Goal: Transaction & Acquisition: Book appointment/travel/reservation

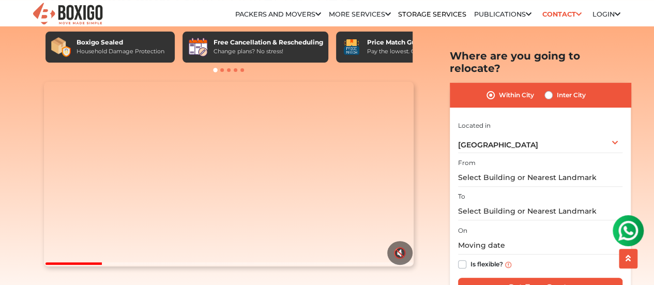
scroll to position [41, 0]
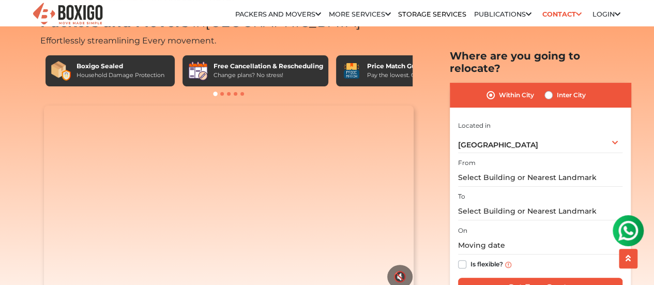
click at [557, 89] on label "Inter City" at bounding box center [571, 95] width 29 height 12
click at [550, 89] on input "Inter City" at bounding box center [548, 94] width 8 height 10
radio input "true"
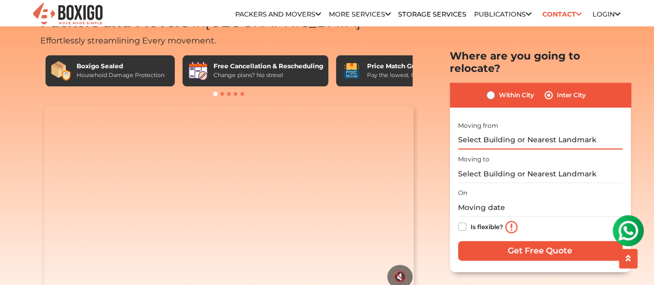
click at [519, 131] on input "text" at bounding box center [540, 140] width 164 height 18
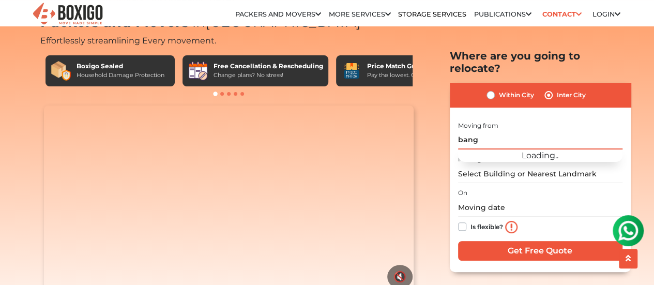
type input "banga"
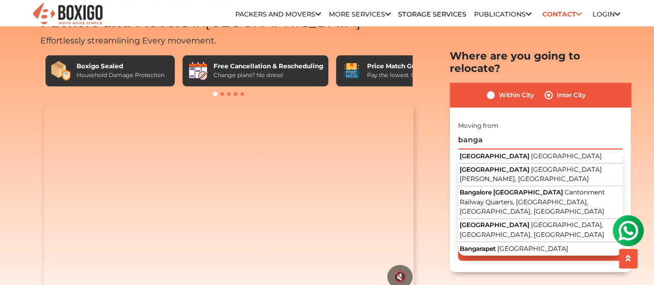
drag, startPoint x: 496, startPoint y: 128, endPoint x: 448, endPoint y: 134, distance: 48.6
click at [448, 134] on section "Packers and Movers in [GEOGRAPHIC_DATA] Effortlessly streamlining Every movemen…" at bounding box center [523, 161] width 181 height 222
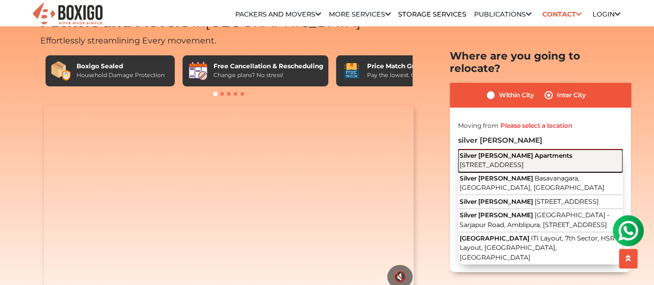
click at [503, 161] on span "[STREET_ADDRESS]" at bounding box center [492, 165] width 64 height 8
type input "[GEOGRAPHIC_DATA][PERSON_NAME], [STREET_ADDRESS]"
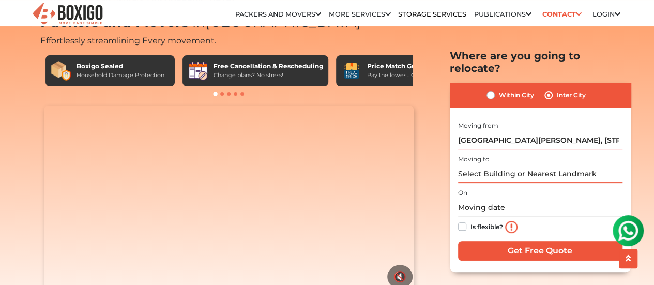
click at [485, 165] on input "text" at bounding box center [540, 174] width 164 height 18
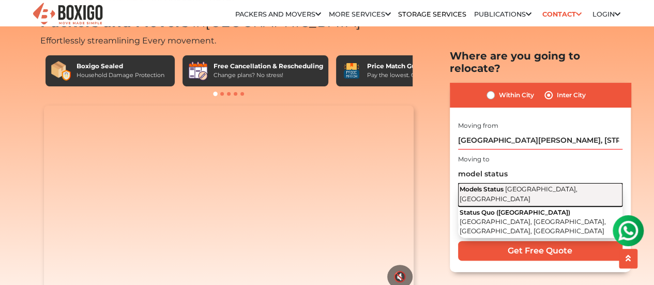
click at [518, 185] on span "[GEOGRAPHIC_DATA], [GEOGRAPHIC_DATA]" at bounding box center [519, 194] width 118 height 18
type input "Models Status, [GEOGRAPHIC_DATA], [GEOGRAPHIC_DATA]"
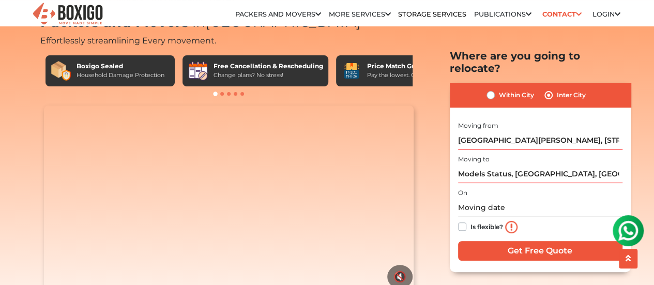
click at [471, 220] on label "Is flexible?" at bounding box center [487, 225] width 33 height 11
click at [465, 220] on input "Is flexible?" at bounding box center [462, 225] width 8 height 10
checkbox input "true"
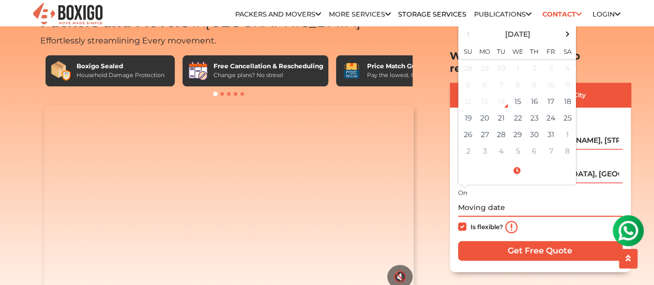
click at [537, 199] on input "text" at bounding box center [540, 208] width 164 height 18
click at [532, 111] on td "23" at bounding box center [534, 118] width 17 height 17
type input "[DATE] 12:00 AM"
click at [552, 217] on div "Is flexible?" at bounding box center [540, 227] width 164 height 21
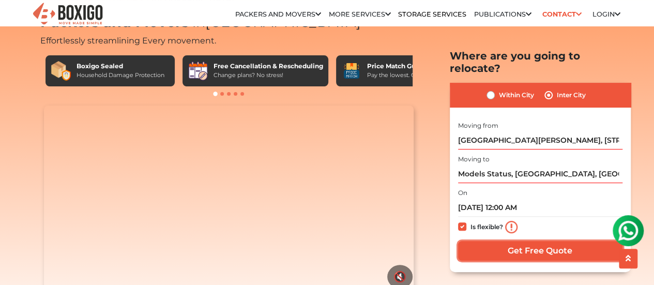
click at [515, 240] on input "Get Free Quote" at bounding box center [540, 250] width 164 height 20
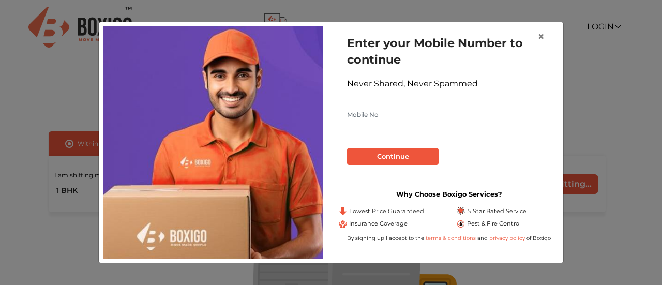
click at [419, 112] on input "text" at bounding box center [449, 115] width 204 height 17
type input "9021358560"
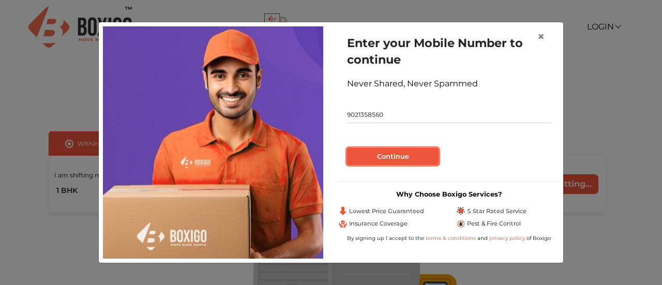
click at [394, 154] on button "Continue" at bounding box center [393, 157] width 92 height 18
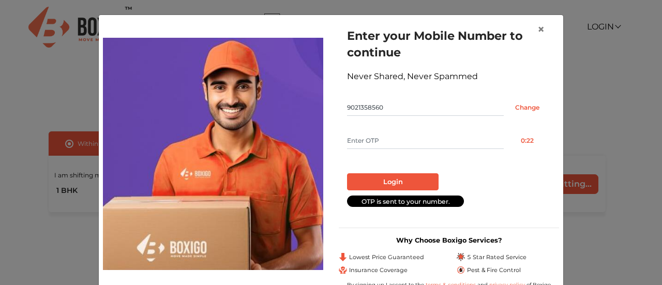
click at [380, 139] on input "text" at bounding box center [425, 140] width 157 height 17
click at [527, 143] on button "Resend OTP" at bounding box center [527, 140] width 47 height 17
